Goal: Information Seeking & Learning: Learn about a topic

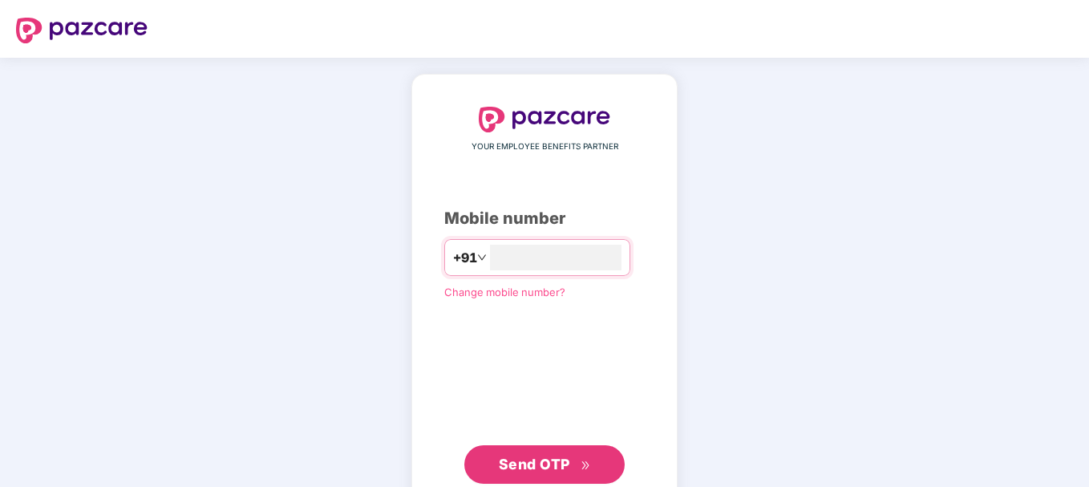
type input "**********"
click at [551, 477] on button "Send OTP" at bounding box center [544, 462] width 160 height 38
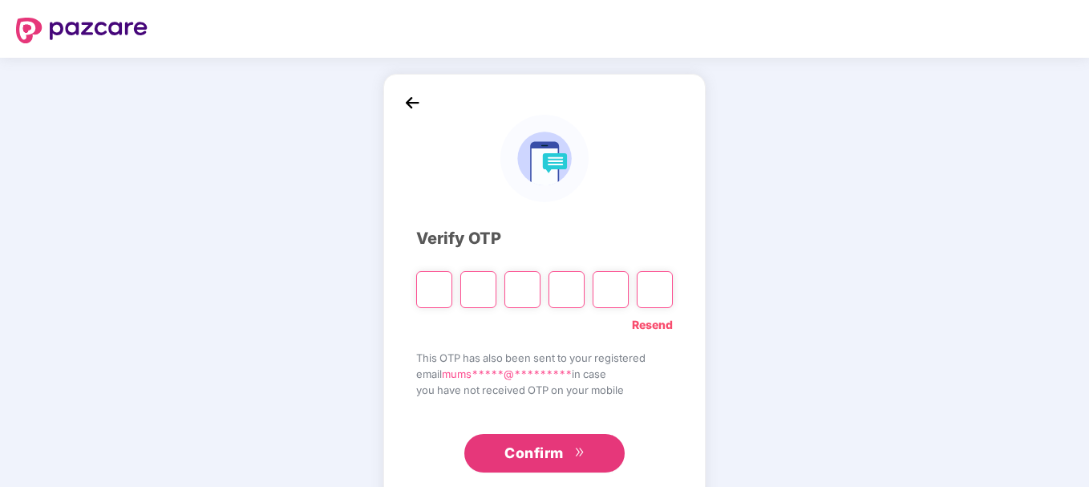
type input "*"
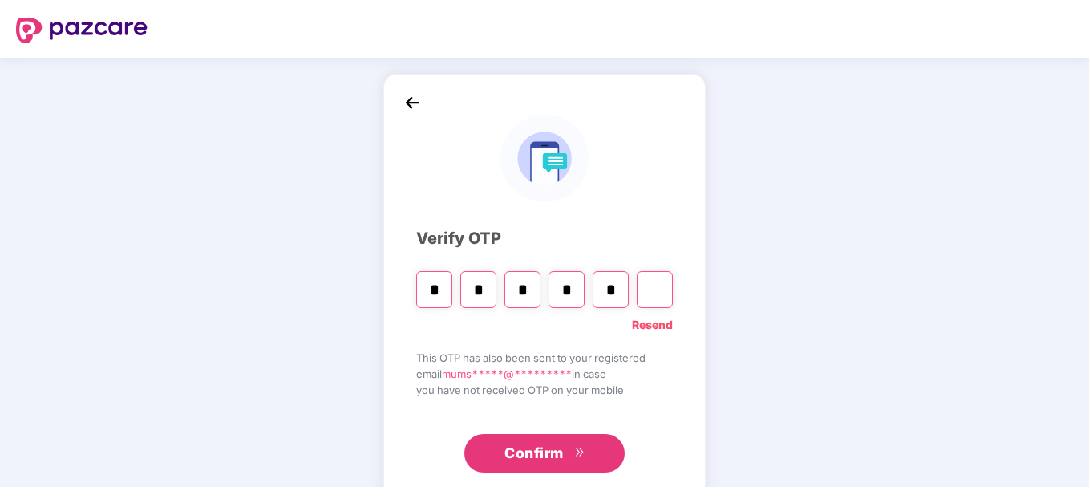
type input "*"
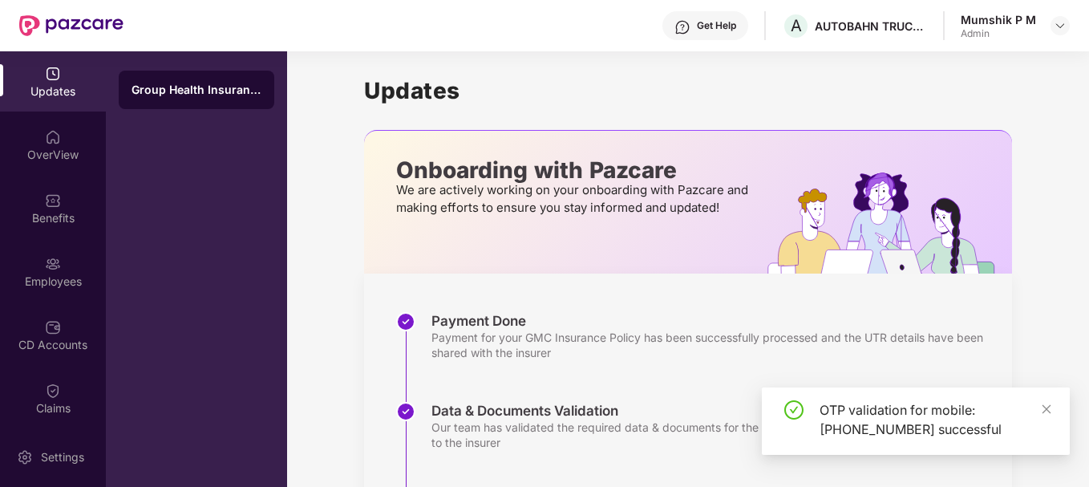
click at [1040, 409] on div "OTP validation for mobile: [PHONE_NUMBER] successful" at bounding box center [934, 419] width 231 height 38
click at [1042, 409] on icon "close" at bounding box center [1046, 408] width 11 height 11
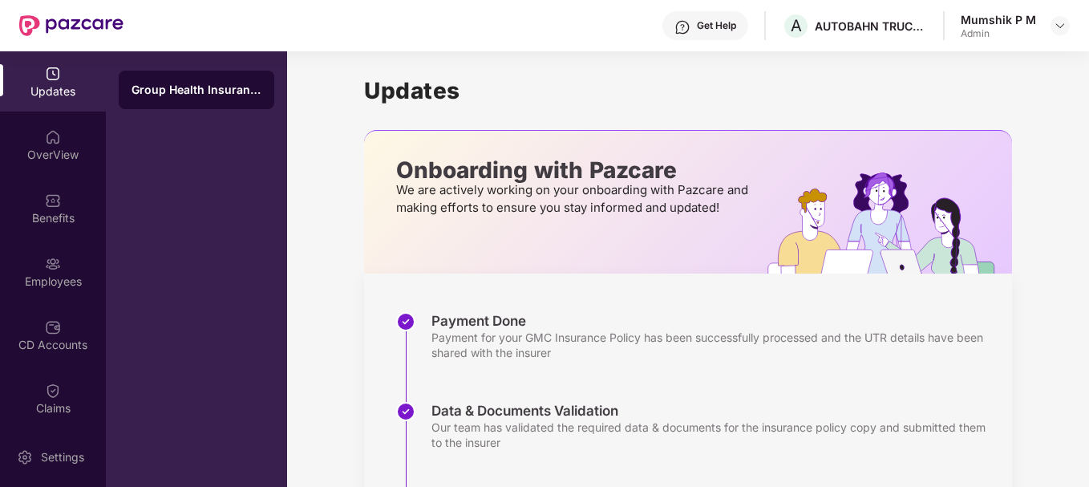
click at [205, 93] on div "Group Health Insurance" at bounding box center [196, 90] width 130 height 16
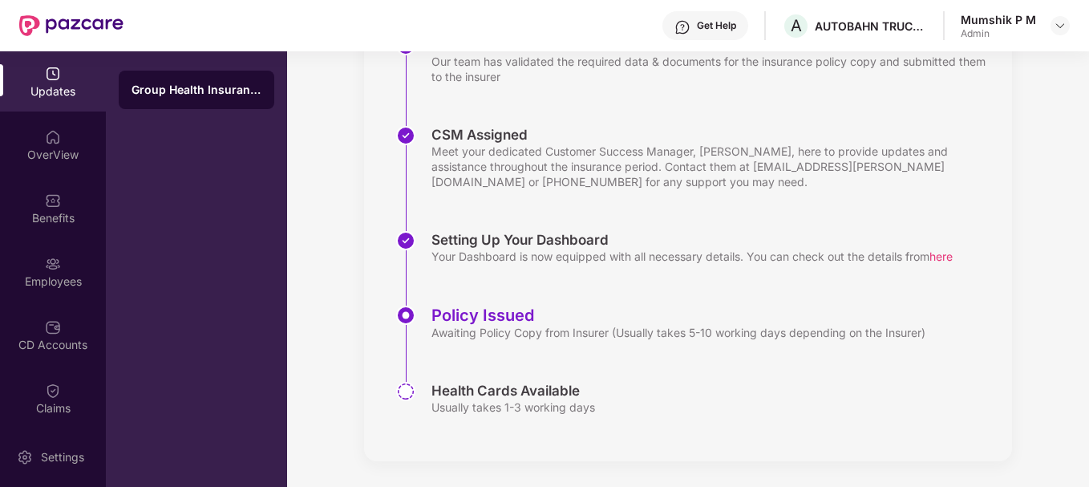
scroll to position [366, 0]
click at [952, 261] on span "here" at bounding box center [940, 256] width 23 height 14
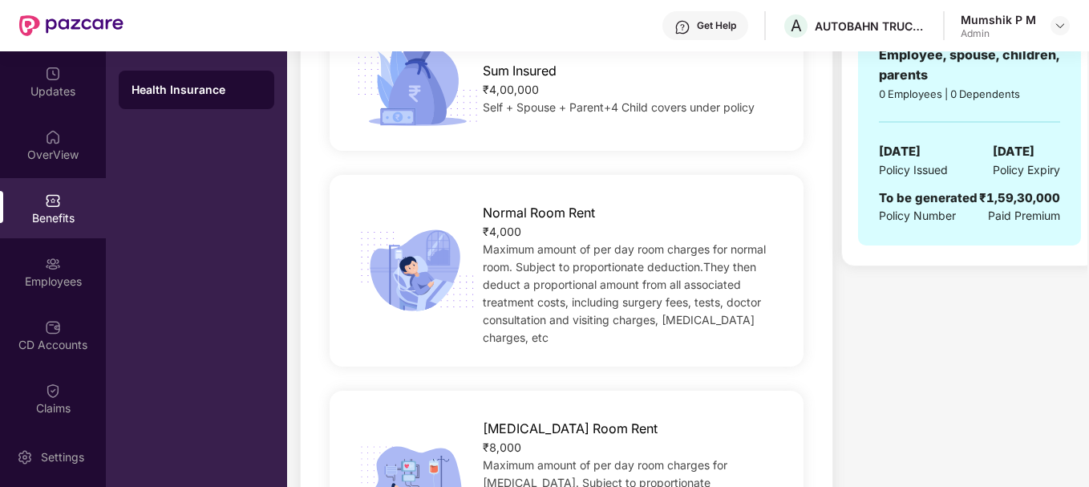
scroll to position [0, 0]
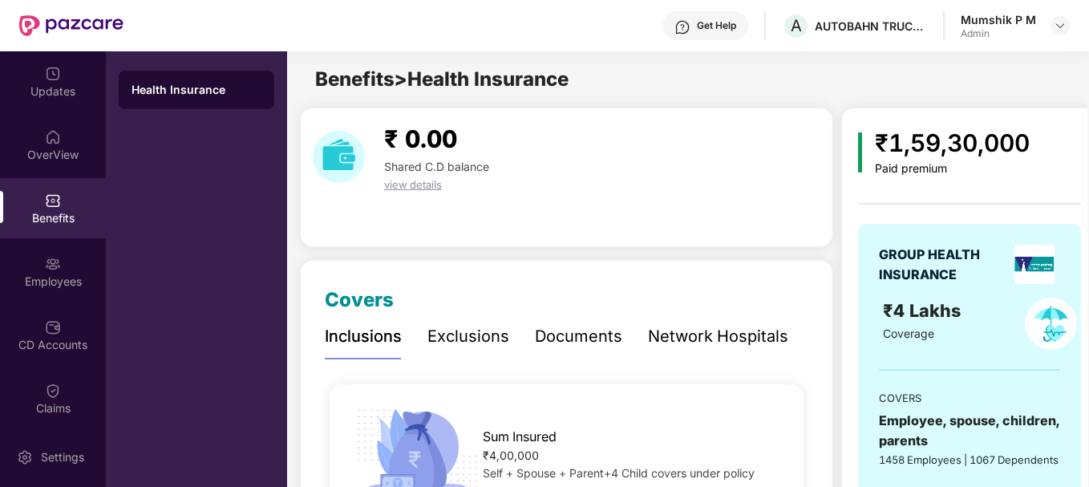
click at [410, 187] on span "view details" at bounding box center [413, 184] width 58 height 13
click at [58, 203] on img at bounding box center [53, 200] width 16 height 16
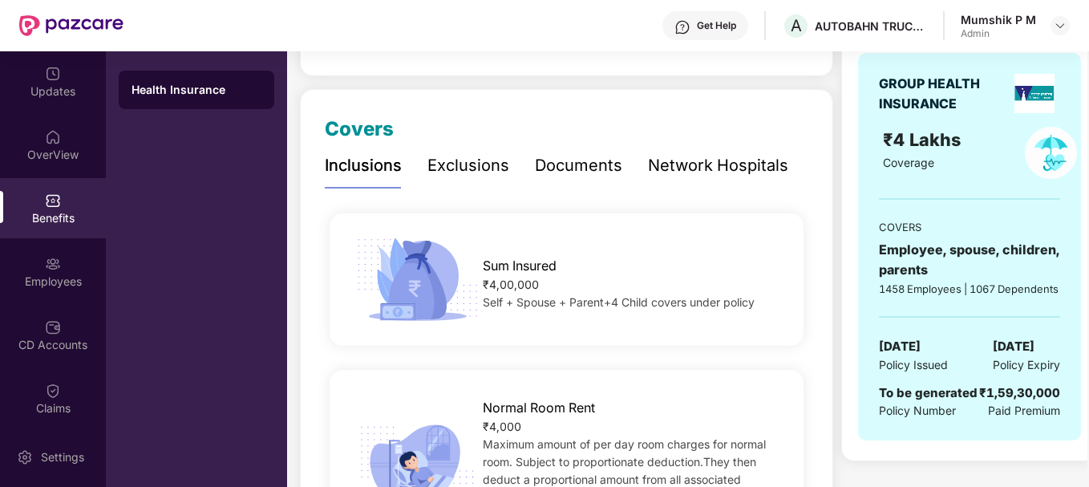
scroll to position [170, 0]
click at [48, 386] on img at bounding box center [53, 390] width 16 height 16
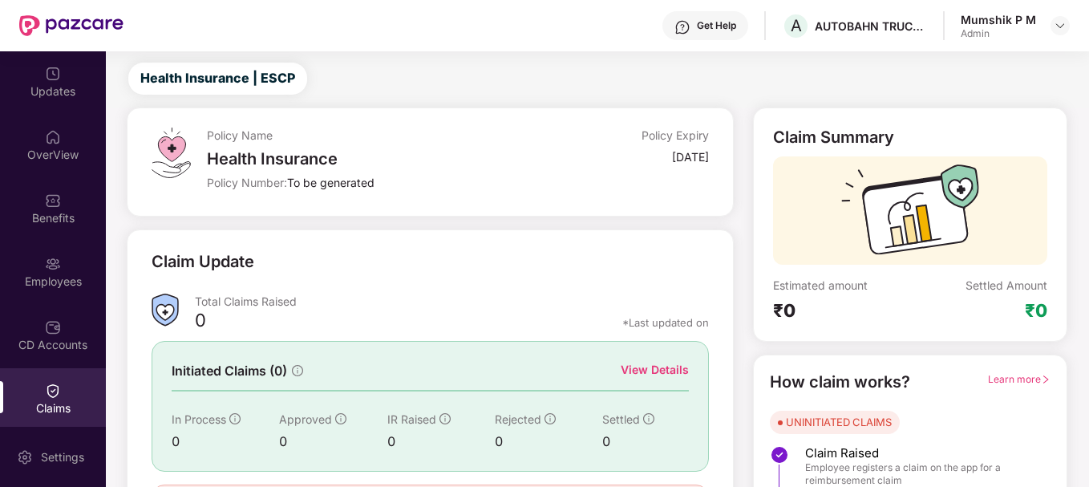
scroll to position [141, 0]
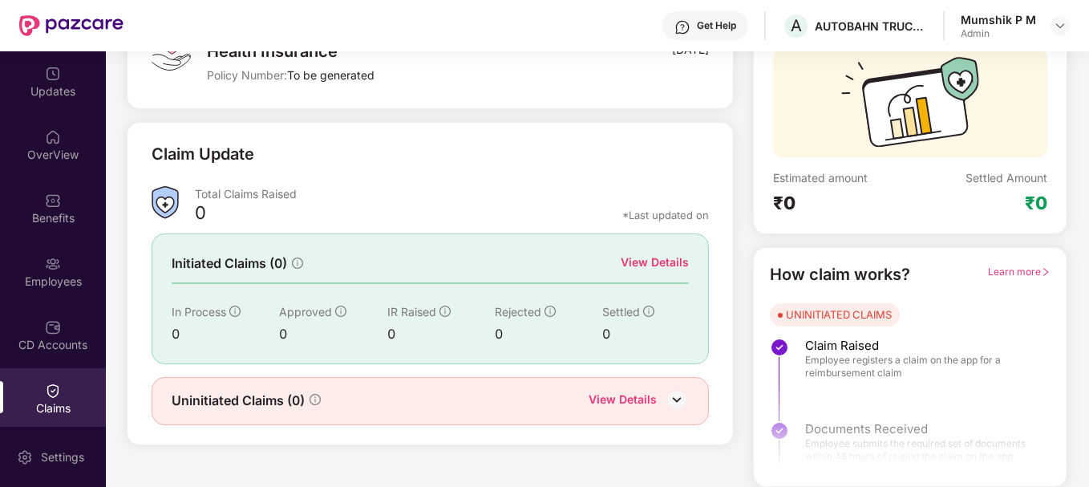
click at [645, 264] on div "View Details" at bounding box center [655, 262] width 68 height 18
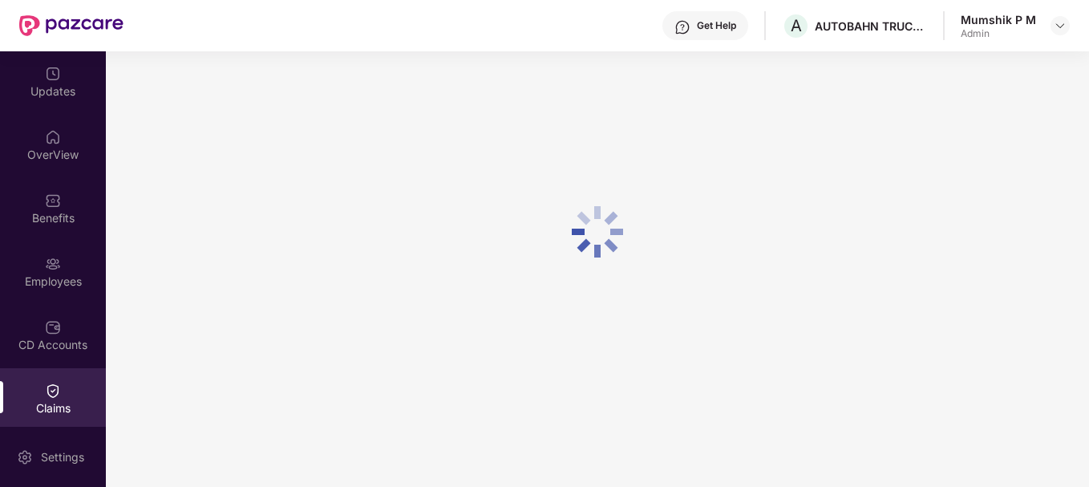
scroll to position [51, 0]
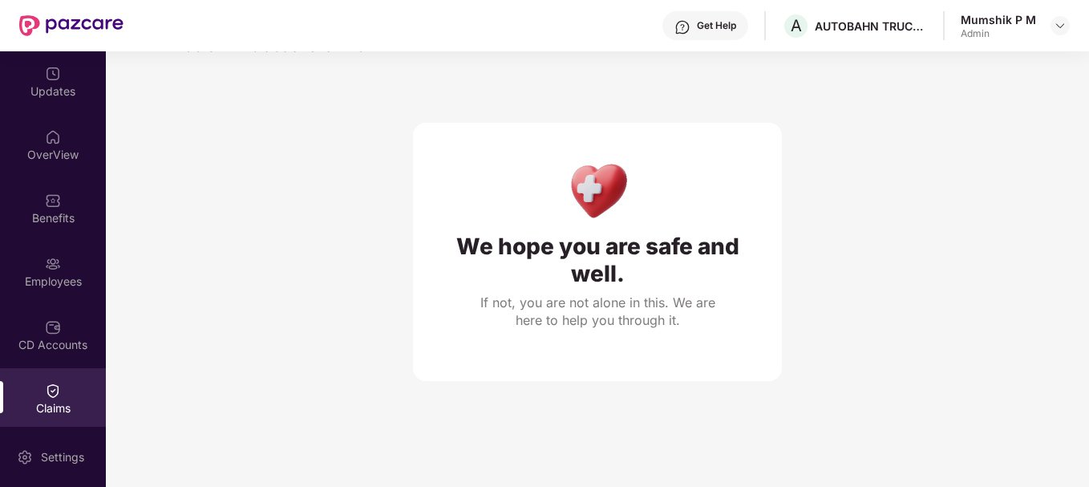
click at [51, 402] on div "Claims" at bounding box center [53, 408] width 106 height 16
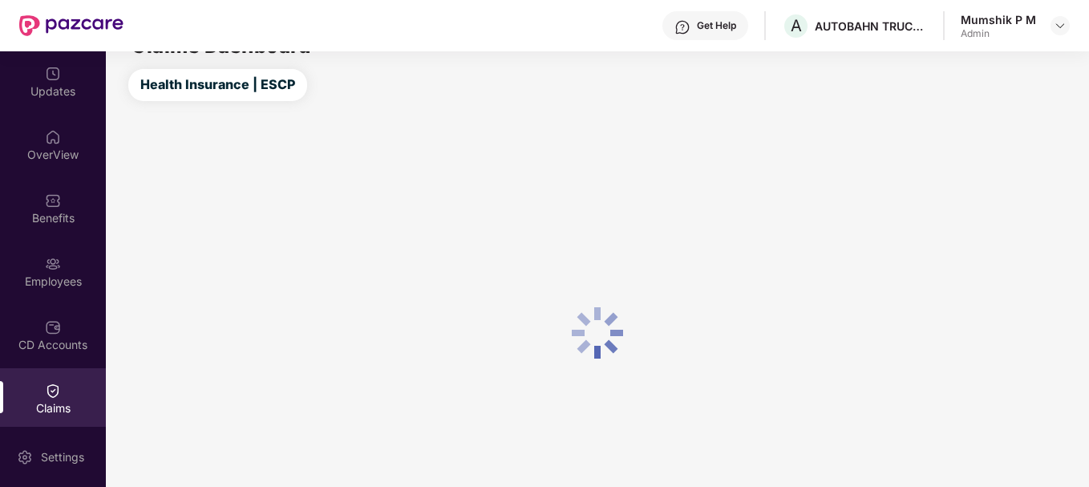
scroll to position [141, 0]
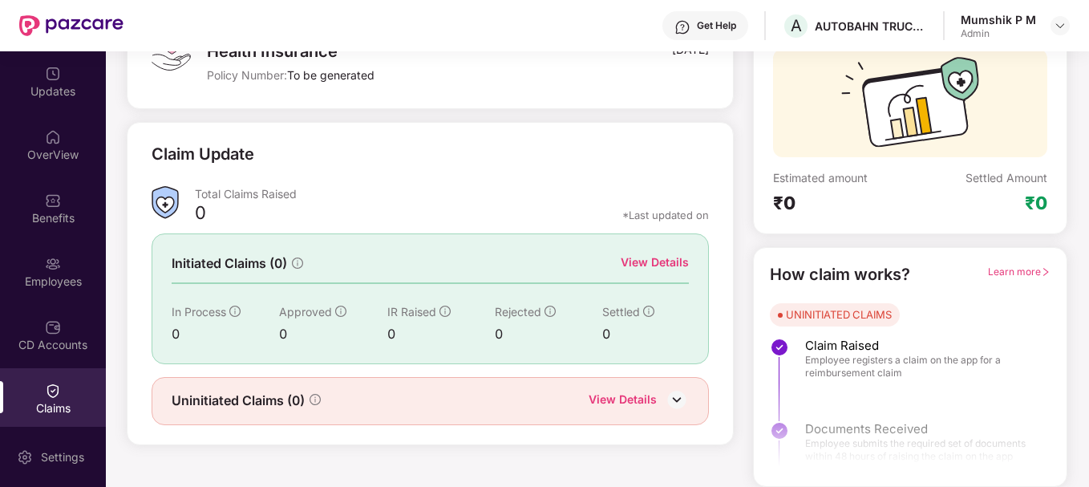
click at [680, 394] on img at bounding box center [677, 399] width 24 height 24
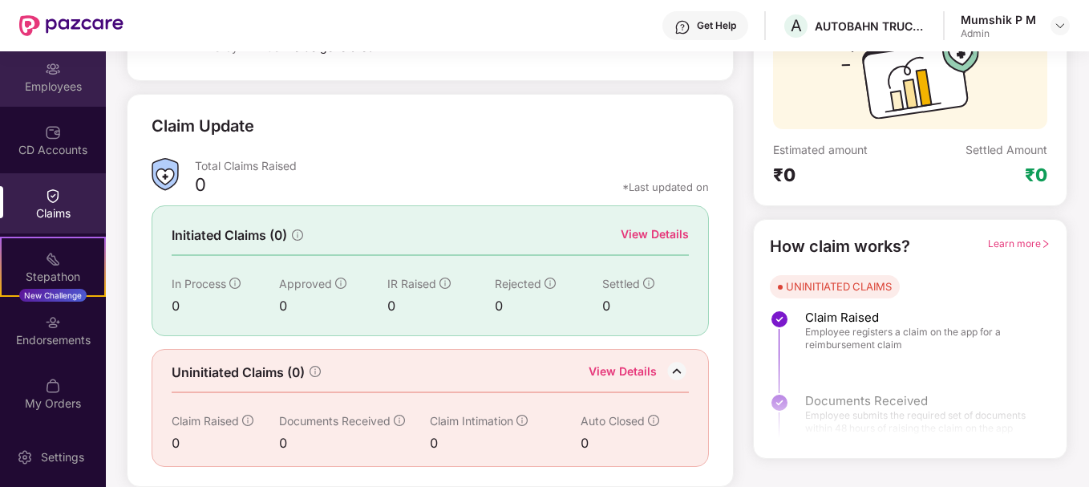
scroll to position [195, 0]
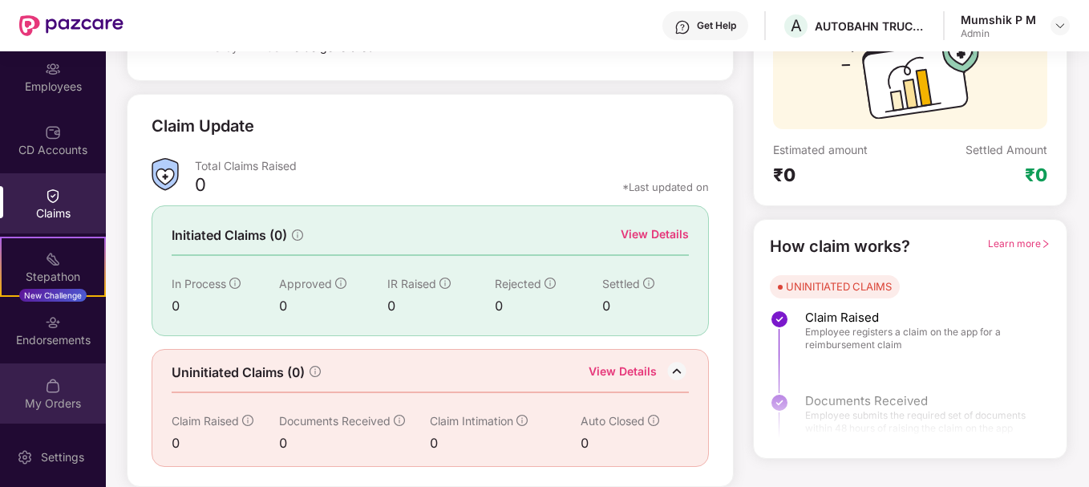
click at [56, 382] on img at bounding box center [53, 386] width 16 height 16
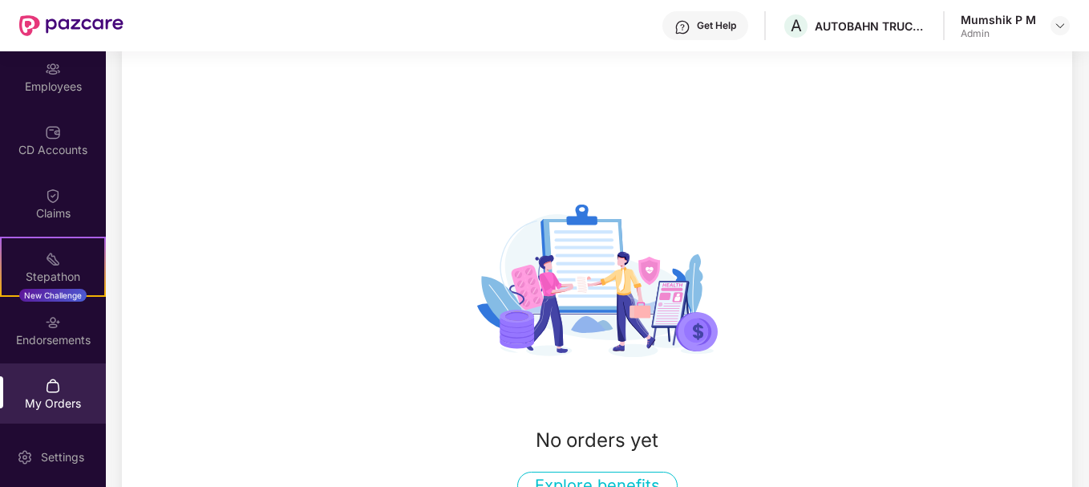
scroll to position [169, 0]
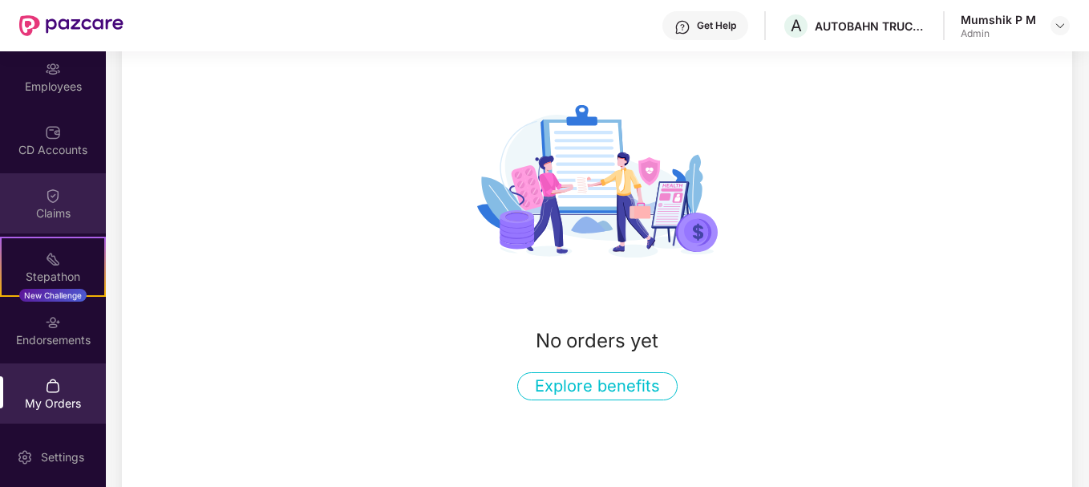
click at [55, 203] on img at bounding box center [53, 196] width 16 height 16
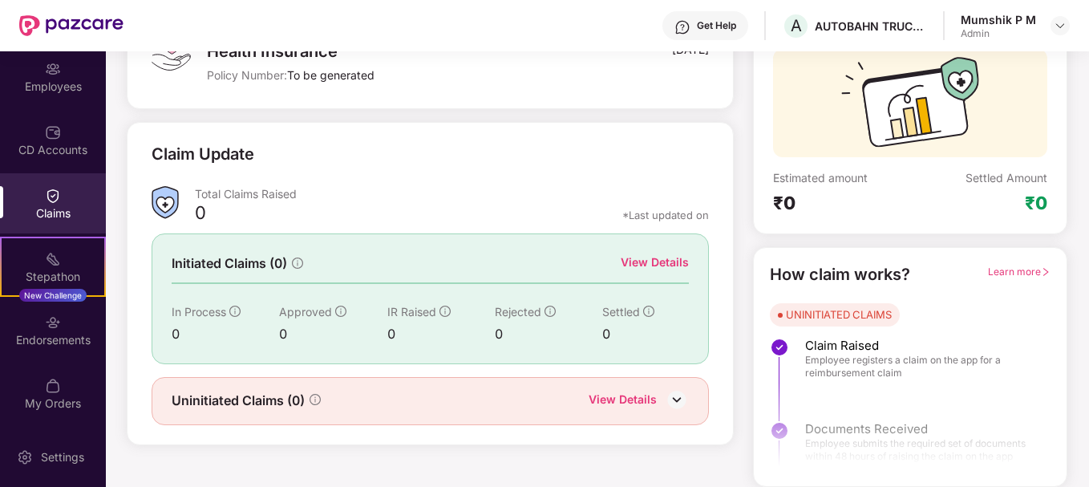
scroll to position [140, 0]
click at [52, 148] on div "CD Accounts" at bounding box center [53, 150] width 106 height 16
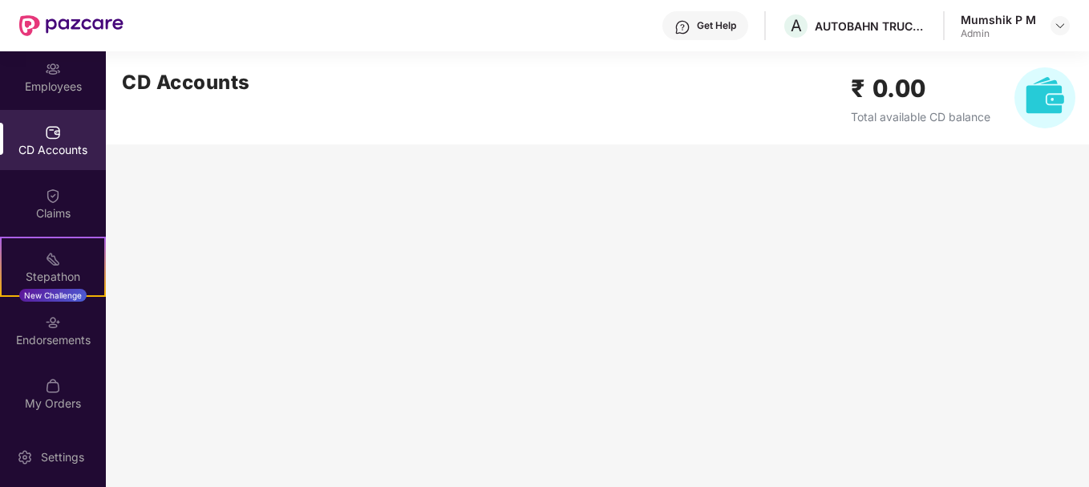
scroll to position [0, 0]
click at [55, 388] on img at bounding box center [53, 386] width 16 height 16
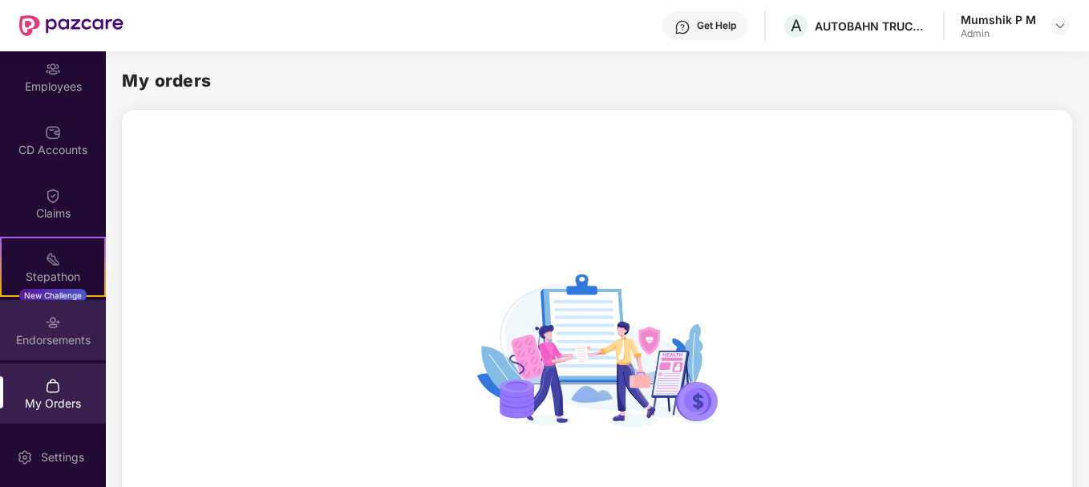
click at [55, 337] on div "Endorsements" at bounding box center [53, 340] width 106 height 16
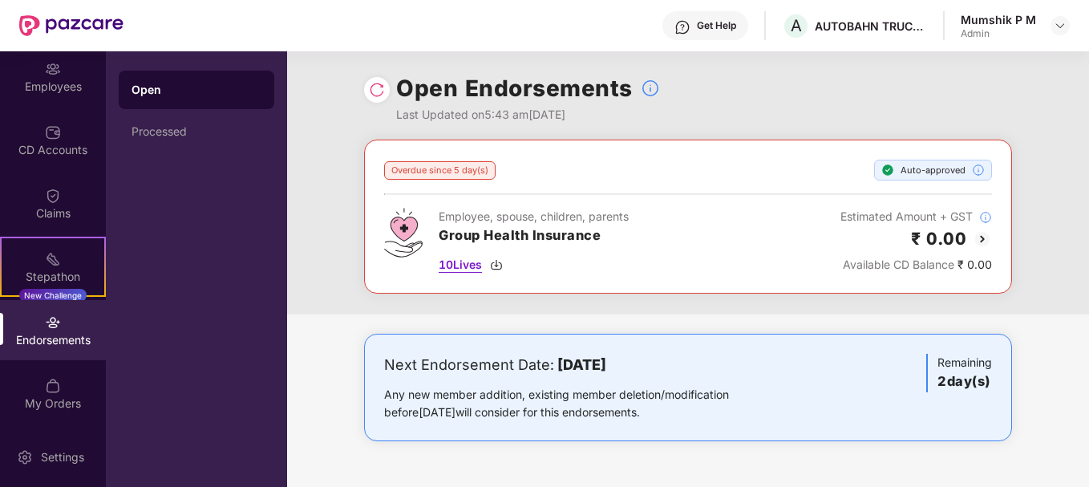
click at [460, 266] on span "10 Lives" at bounding box center [460, 265] width 43 height 18
drag, startPoint x: 673, startPoint y: 415, endPoint x: 98, endPoint y: 373, distance: 577.2
click at [98, 373] on div "Updates OverView Benefits Employees CD Accounts Claims Stepathon New Challenge …" at bounding box center [544, 268] width 1089 height 435
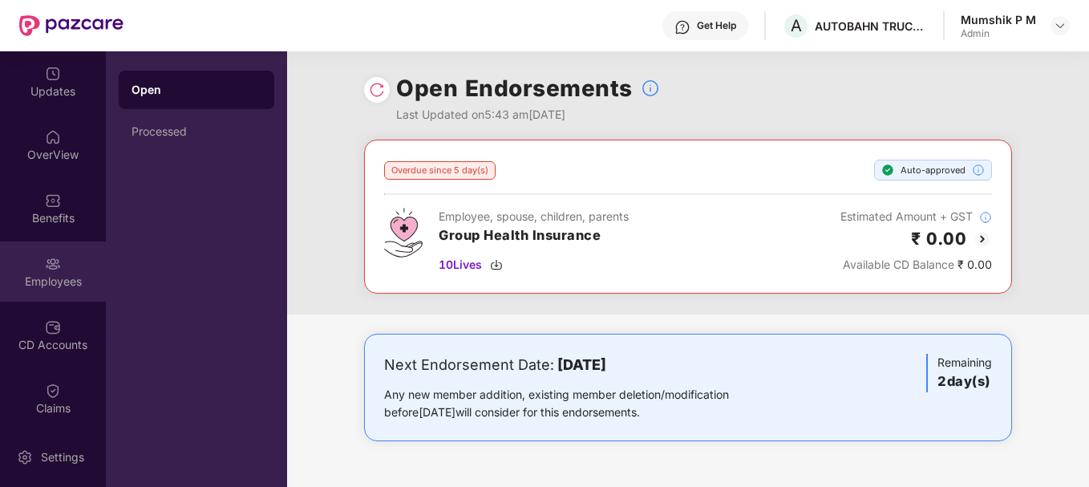
click at [51, 258] on img at bounding box center [53, 264] width 16 height 16
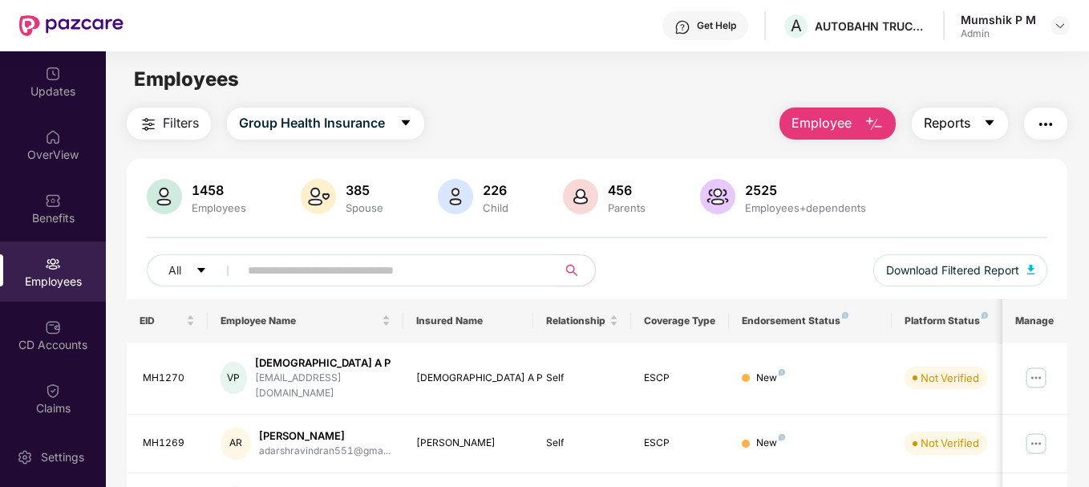
click at [981, 120] on button "Reports" at bounding box center [960, 123] width 96 height 32
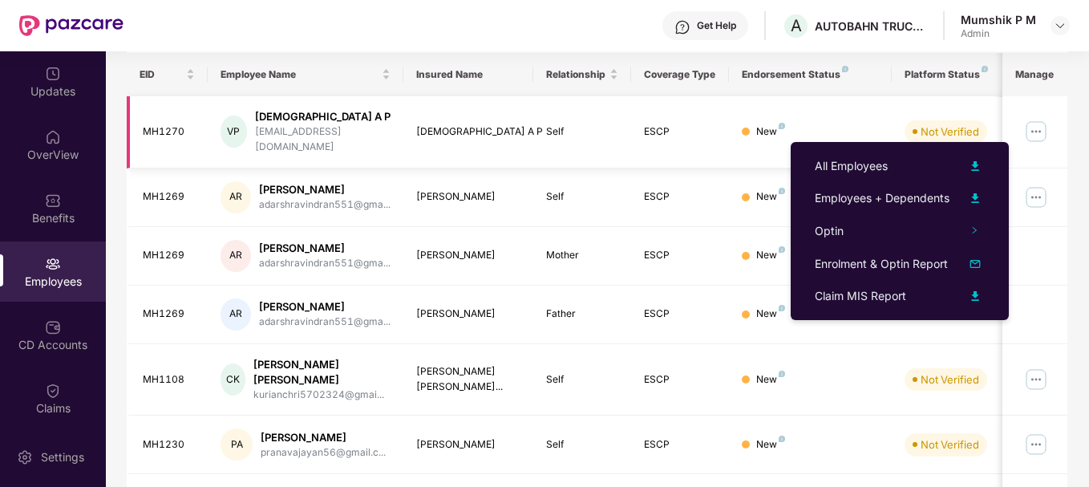
scroll to position [246, 0]
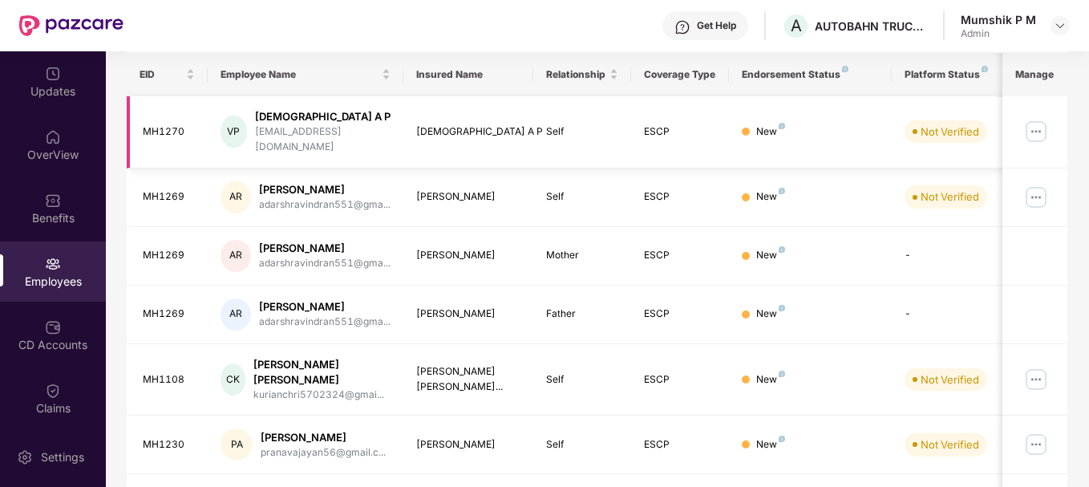
click at [1039, 123] on img at bounding box center [1036, 132] width 26 height 26
click at [799, 324] on td "New" at bounding box center [810, 314] width 163 height 59
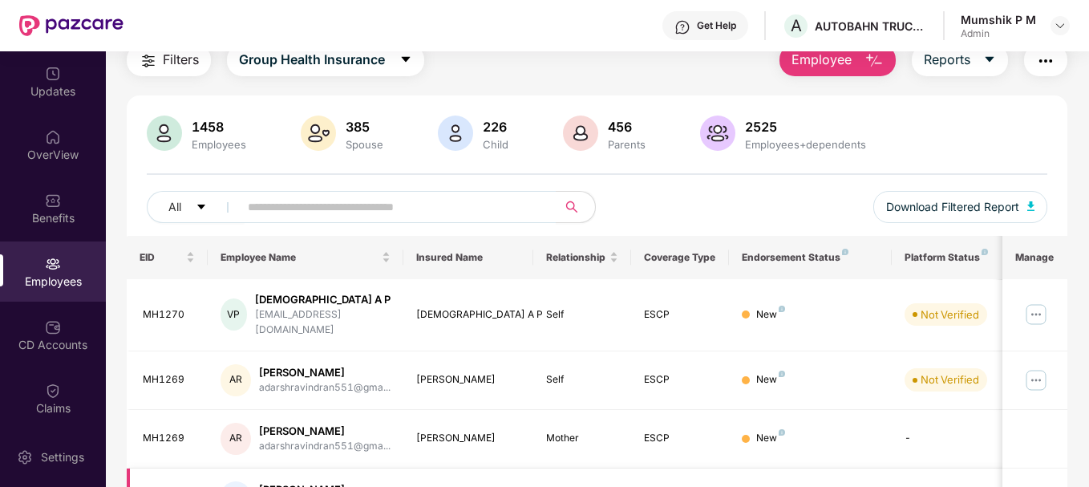
scroll to position [0, 0]
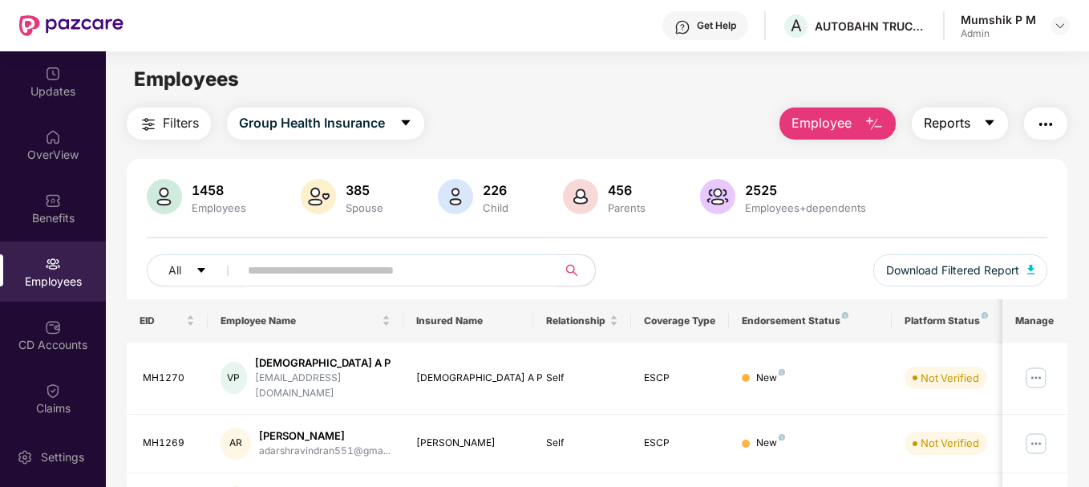
click at [973, 123] on button "Reports" at bounding box center [960, 123] width 96 height 32
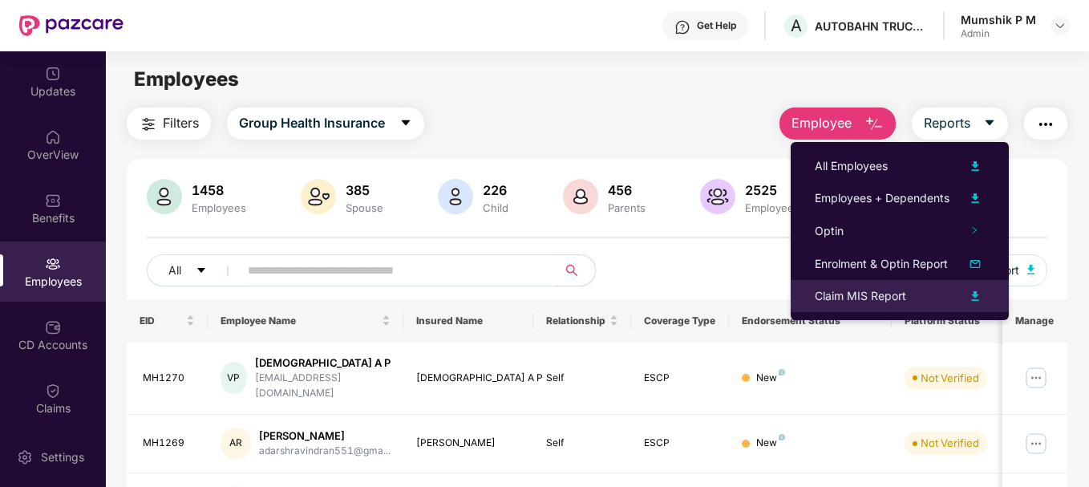
click at [969, 296] on img at bounding box center [974, 295] width 19 height 19
